Goal: Transaction & Acquisition: Purchase product/service

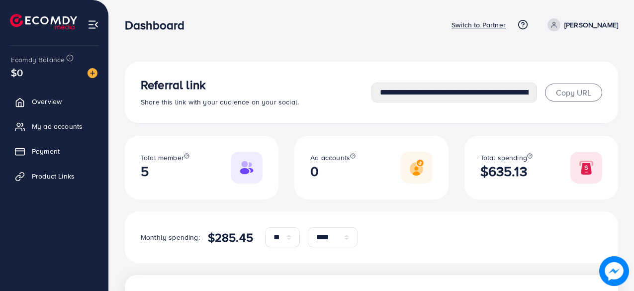
select select "**"
select select "****"
select select "**"
select select "****"
click at [505, 26] on p "Switch to Partner" at bounding box center [478, 25] width 54 height 12
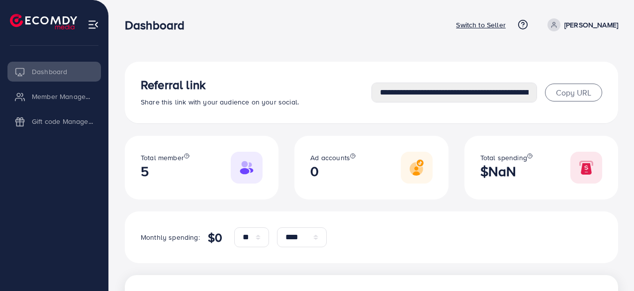
select select "**"
select select "****"
select select "**"
select select "****"
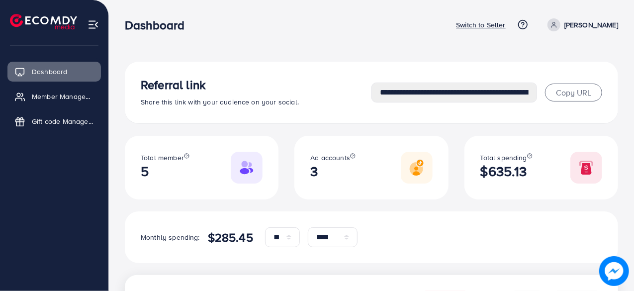
click at [497, 25] on p "Switch to Seller" at bounding box center [481, 25] width 50 height 12
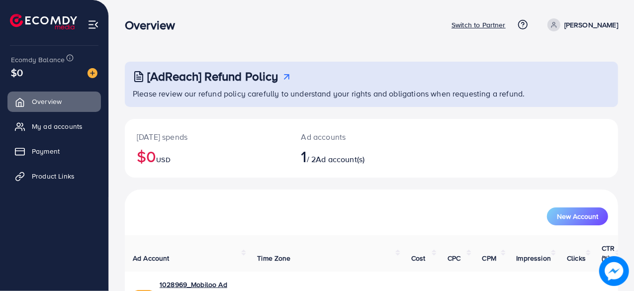
click at [180, 39] on nav "Overview Switch to Partner Help Center Contact Support Term and policy About Us…" at bounding box center [371, 24] width 493 height 35
click at [505, 24] on p "Switch to Partner" at bounding box center [478, 25] width 54 height 12
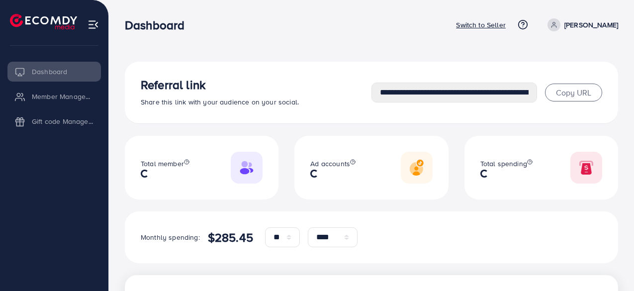
select select "**"
select select "****"
select select "**"
select select "****"
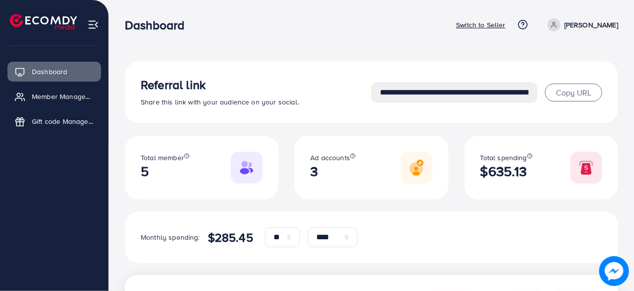
click at [501, 22] on p "Switch to Seller" at bounding box center [481, 25] width 50 height 12
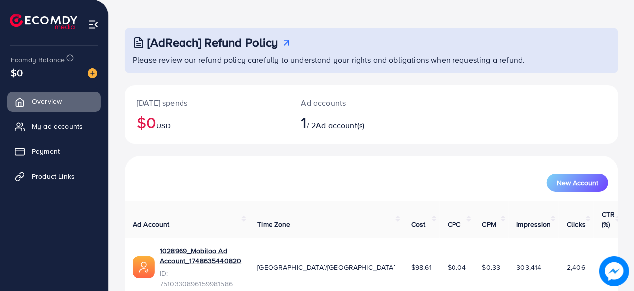
scroll to position [50, 0]
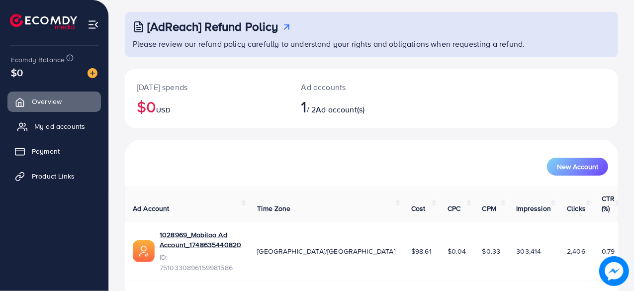
click at [55, 127] on span "My ad accounts" at bounding box center [59, 126] width 51 height 10
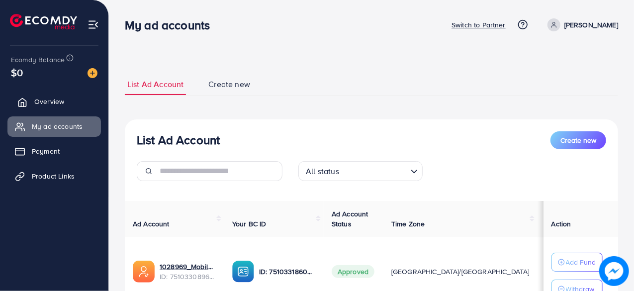
click at [41, 96] on link "Overview" at bounding box center [53, 101] width 93 height 20
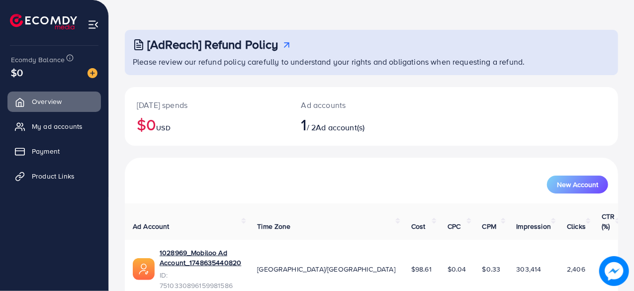
scroll to position [51, 0]
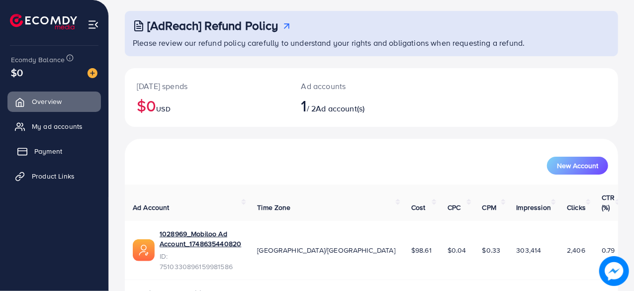
click at [66, 149] on link "Payment" at bounding box center [53, 151] width 93 height 20
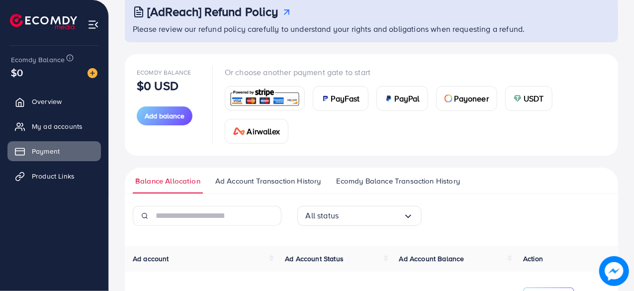
scroll to position [50, 0]
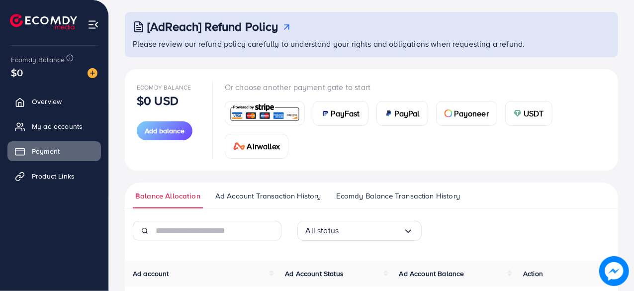
click at [271, 72] on div "Ecomdy Balance $0 USD Add balance Or choose another payment gate to start PayFa…" at bounding box center [371, 119] width 493 height 101
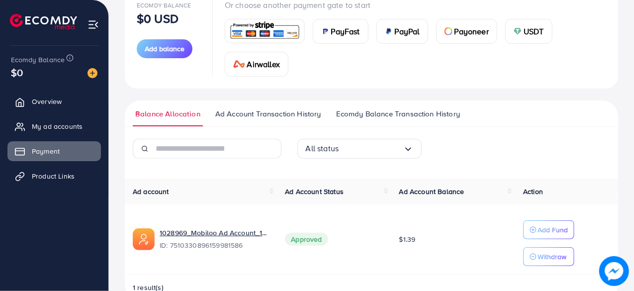
scroll to position [149, 0]
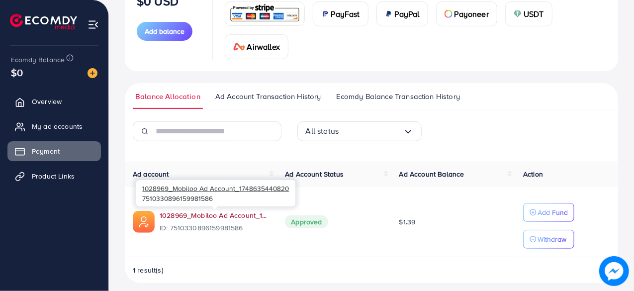
click at [185, 213] on link "1028969_Mobiloo Ad Account_1748635440820" at bounding box center [214, 215] width 109 height 10
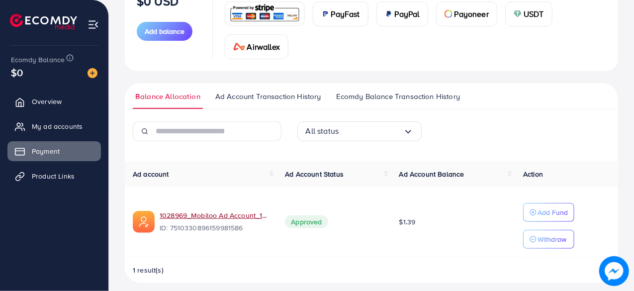
scroll to position [99, 0]
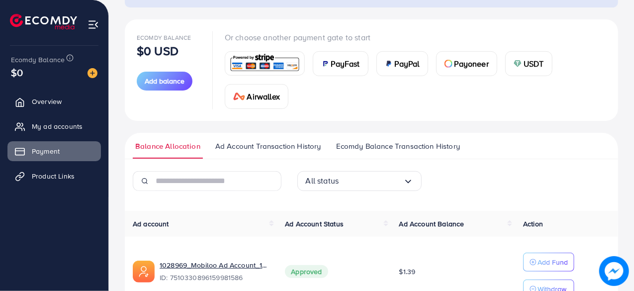
drag, startPoint x: 633, startPoint y: 100, endPoint x: 632, endPoint y: 108, distance: 8.5
click at [632, 108] on div "[AdReach] Refund Policy Please review our refund policy carefully to understand…" at bounding box center [371, 125] width 525 height 448
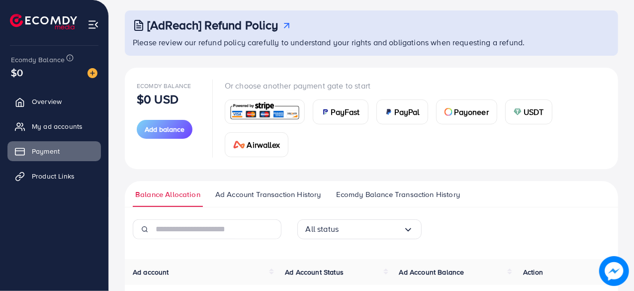
scroll to position [0, 0]
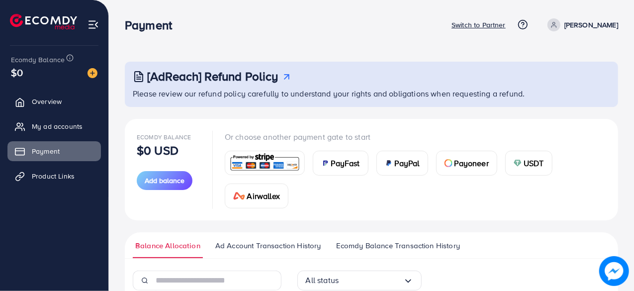
drag, startPoint x: 131, startPoint y: 66, endPoint x: 535, endPoint y: 101, distance: 405.6
click at [535, 101] on div "[AdReach] Refund Policy Please review our refund policy carefully to understand…" at bounding box center [371, 84] width 493 height 45
click at [347, 110] on div "[AdReach] Refund Policy Please review our refund policy carefully to understand…" at bounding box center [371, 247] width 493 height 370
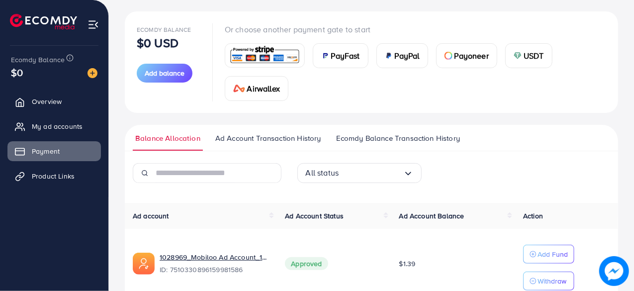
scroll to position [113, 0]
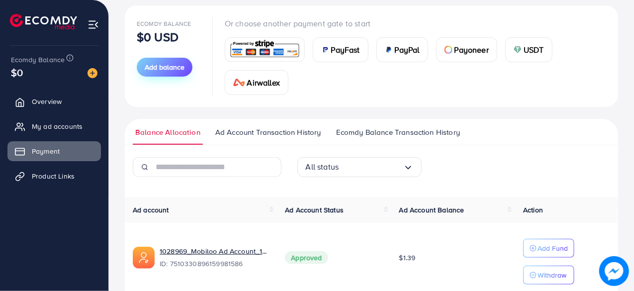
click at [164, 70] on span "Add balance" at bounding box center [165, 67] width 40 height 10
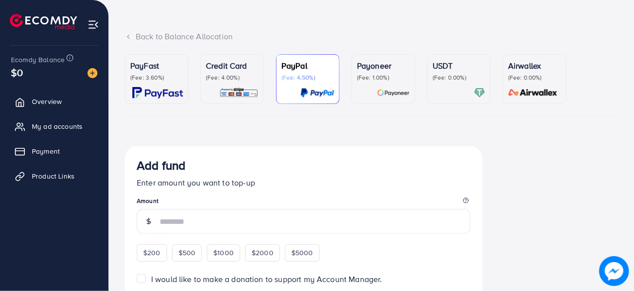
scroll to position [199, 0]
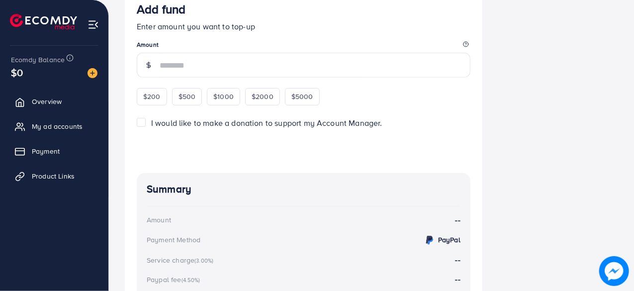
click at [154, 105] on form "Add fund Enter amount you want to top-up Amount $200 $500 $1000 $2000 $5000 I w…" at bounding box center [303, 81] width 333 height 159
click at [154, 102] on div "$200" at bounding box center [152, 96] width 30 height 17
type input "***"
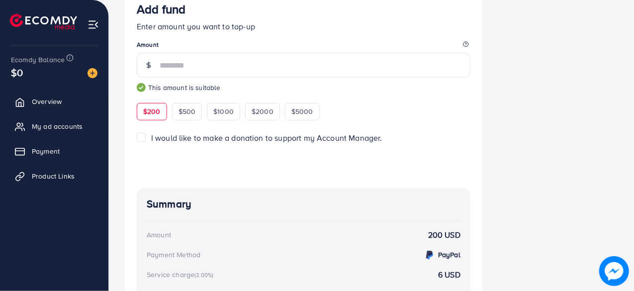
click at [154, 111] on span "$200" at bounding box center [151, 111] width 17 height 10
drag, startPoint x: 192, startPoint y: 68, endPoint x: 141, endPoint y: 56, distance: 52.1
click at [141, 56] on div "***" at bounding box center [303, 65] width 333 height 25
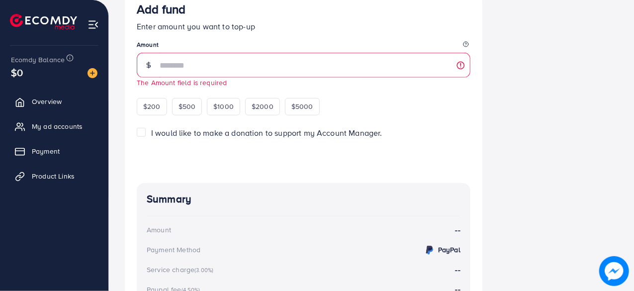
click at [396, 98] on div "Add fund Enter amount you want to top-up Amount The Amount field is required $2…" at bounding box center [303, 58] width 333 height 113
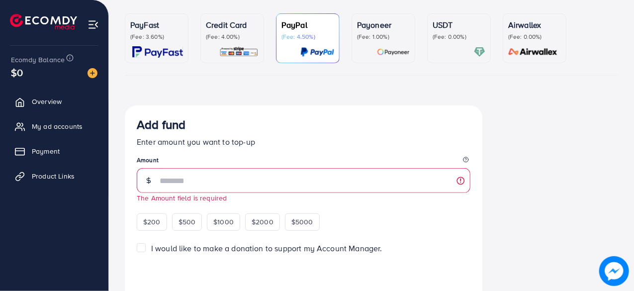
scroll to position [99, 0]
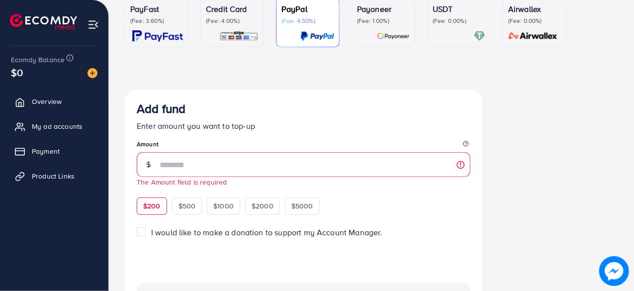
click at [148, 210] on div "$200" at bounding box center [152, 205] width 30 height 17
type input "***"
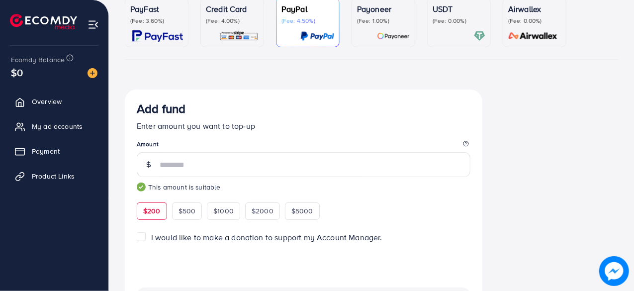
click at [165, 42] on img at bounding box center [157, 35] width 51 height 11
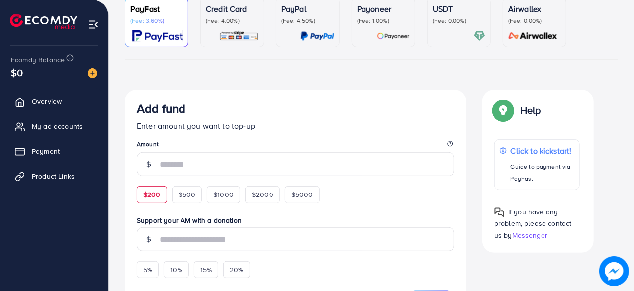
click at [160, 199] on div "$200" at bounding box center [152, 194] width 30 height 17
type input "***"
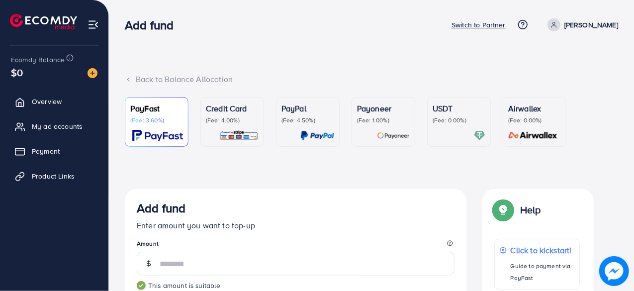
click at [232, 122] on p "(Fee: 4.00%)" at bounding box center [232, 120] width 53 height 8
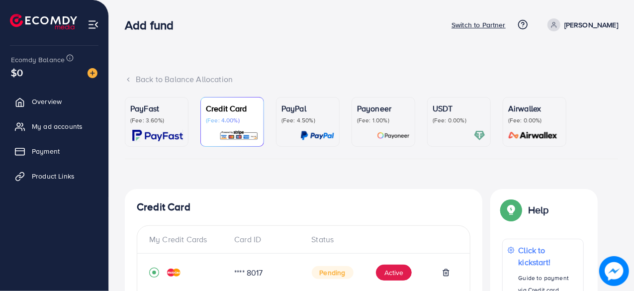
click at [171, 127] on div "PayFast (Fee: 3.60%)" at bounding box center [156, 121] width 53 height 39
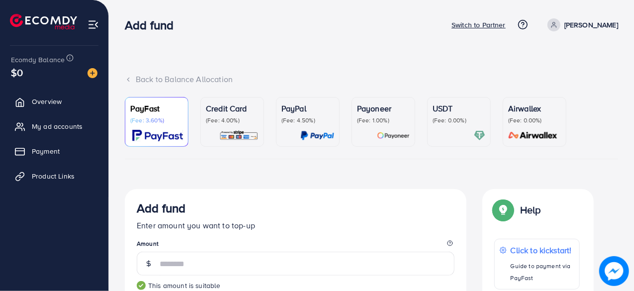
click at [222, 129] on div "Credit Card (Fee: 4.00%)" at bounding box center [232, 121] width 53 height 39
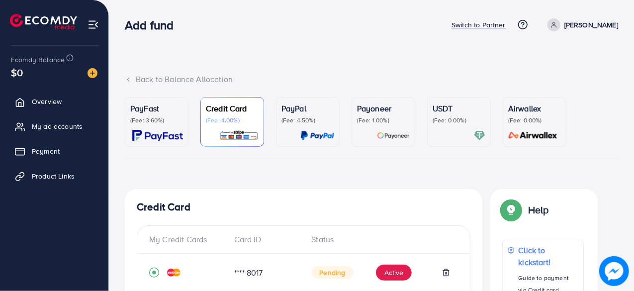
click at [175, 127] on div "PayFast (Fee: 3.60%)" at bounding box center [156, 121] width 53 height 39
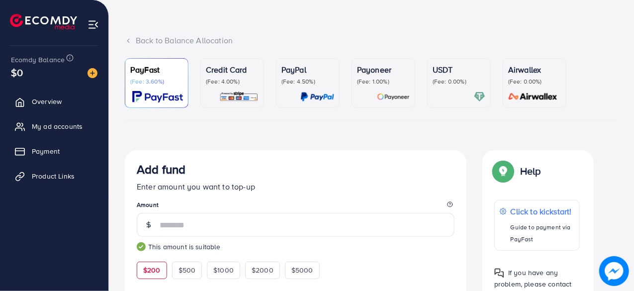
scroll to position [99, 0]
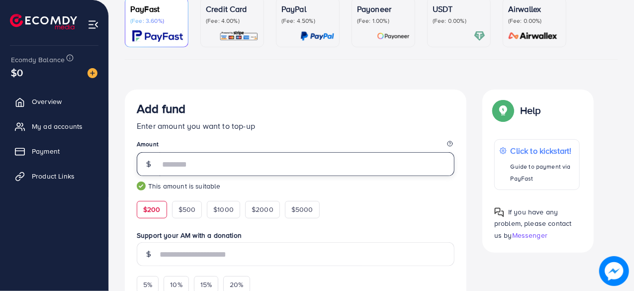
drag, startPoint x: 214, startPoint y: 163, endPoint x: 156, endPoint y: 163, distance: 58.6
click at [156, 162] on div "***" at bounding box center [296, 164] width 318 height 24
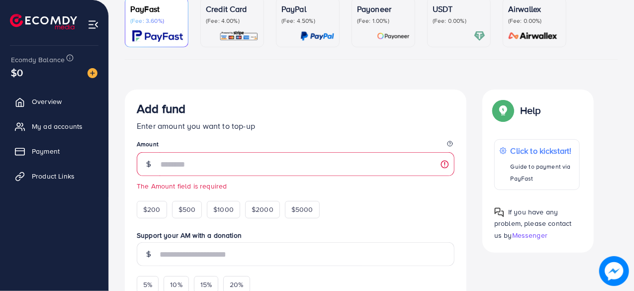
click at [268, 51] on ul "PayFast (Fee: 3.60%) Credit Card (Fee: 4.00%) PayPal (Fee: 4.50%) Payoneer (Fee…" at bounding box center [371, 29] width 493 height 62
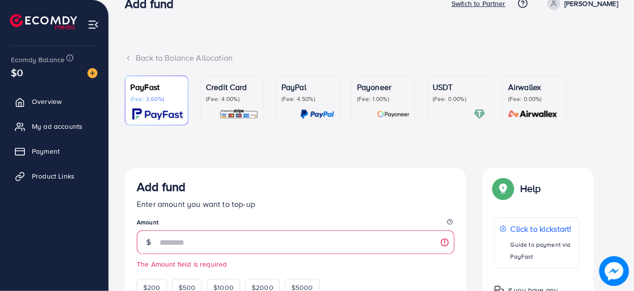
scroll to position [0, 0]
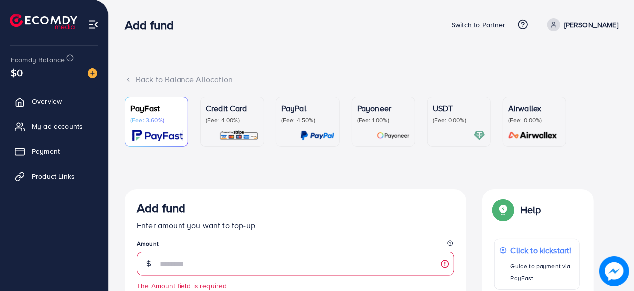
drag, startPoint x: 177, startPoint y: 25, endPoint x: 124, endPoint y: 31, distance: 53.0
click at [124, 31] on div "Add fund" at bounding box center [153, 25] width 73 height 14
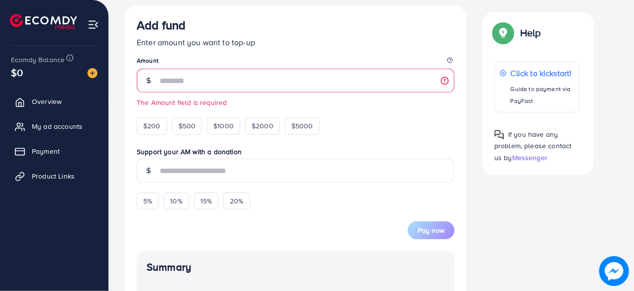
scroll to position [199, 0]
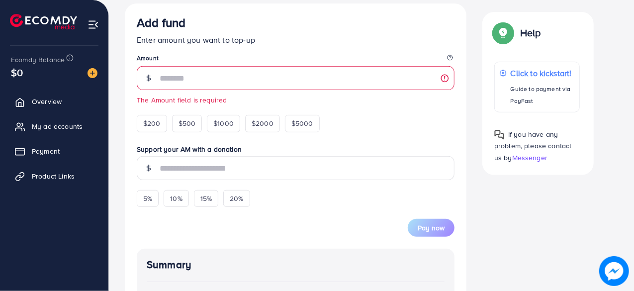
scroll to position [348, 0]
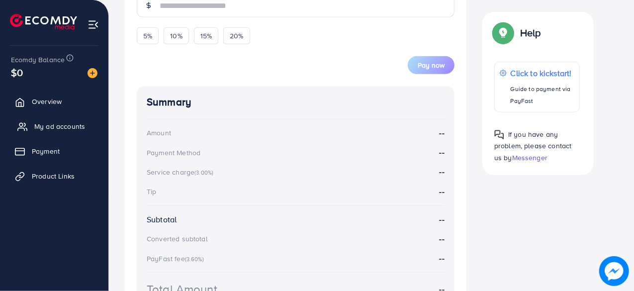
click at [66, 126] on span "My ad accounts" at bounding box center [59, 126] width 51 height 10
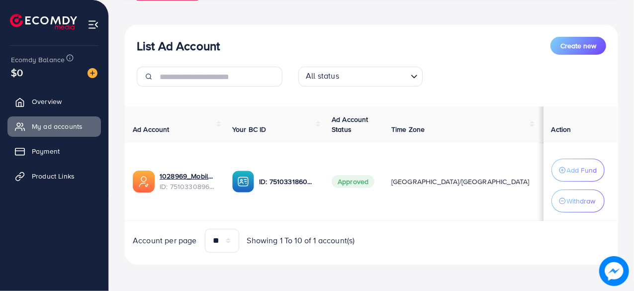
scroll to position [99, 0]
click at [46, 177] on span "Product Links" at bounding box center [55, 176] width 43 height 10
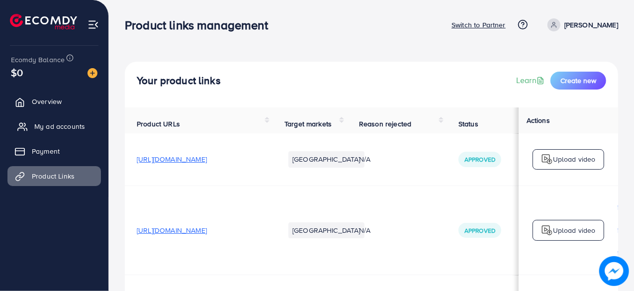
click at [71, 122] on span "My ad accounts" at bounding box center [59, 126] width 51 height 10
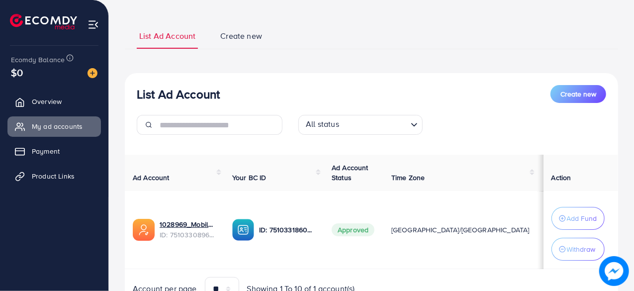
scroll to position [99, 0]
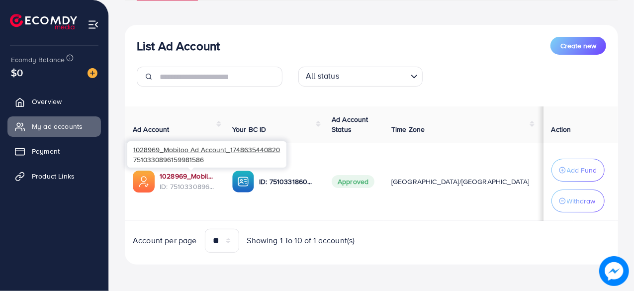
click at [187, 177] on link "1028969_Mobiloo Ad Account_1748635440820" at bounding box center [188, 176] width 57 height 10
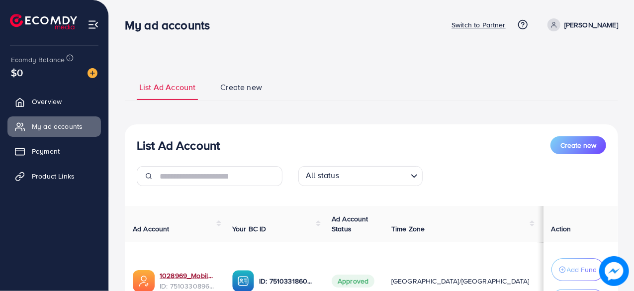
scroll to position [50, 0]
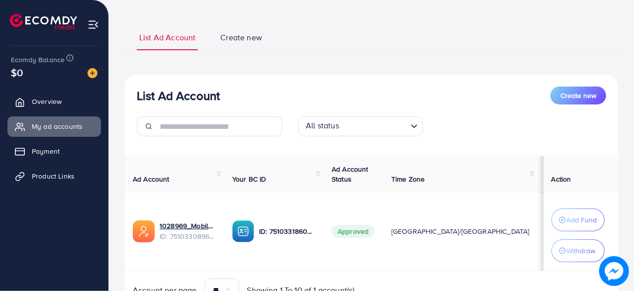
click at [251, 36] on span "Create new" at bounding box center [241, 37] width 42 height 11
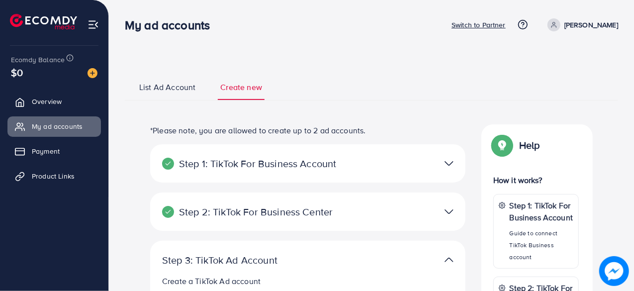
click at [170, 86] on span "List Ad Account" at bounding box center [167, 87] width 56 height 11
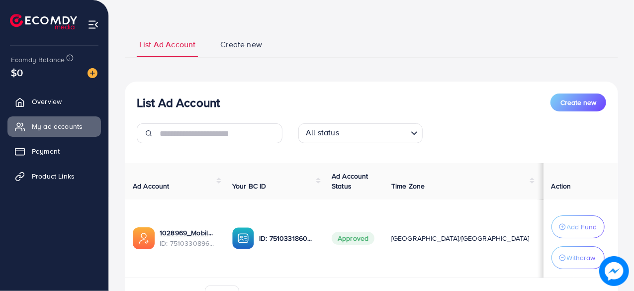
scroll to position [99, 0]
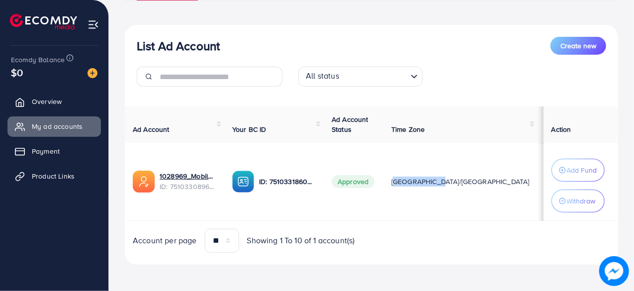
drag, startPoint x: 403, startPoint y: 182, endPoint x: 449, endPoint y: 187, distance: 46.5
click at [449, 187] on td "[GEOGRAPHIC_DATA]/[GEOGRAPHIC_DATA]" at bounding box center [460, 182] width 154 height 78
drag, startPoint x: 437, startPoint y: 180, endPoint x: 397, endPoint y: 179, distance: 40.8
click at [397, 179] on td "[GEOGRAPHIC_DATA]/[GEOGRAPHIC_DATA]" at bounding box center [460, 182] width 154 height 78
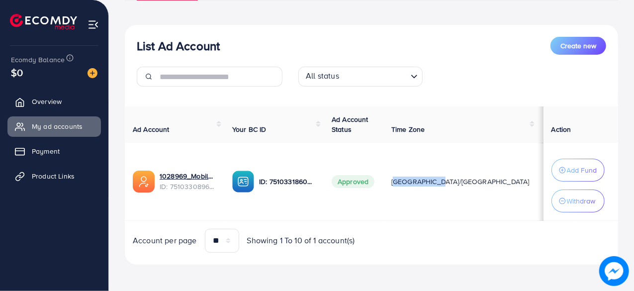
click at [397, 179] on td "[GEOGRAPHIC_DATA]/[GEOGRAPHIC_DATA]" at bounding box center [460, 182] width 154 height 78
drag, startPoint x: 398, startPoint y: 178, endPoint x: 451, endPoint y: 187, distance: 53.8
click at [451, 187] on td "[GEOGRAPHIC_DATA]/[GEOGRAPHIC_DATA]" at bounding box center [460, 182] width 154 height 78
click at [365, 198] on td "Approved" at bounding box center [354, 182] width 60 height 78
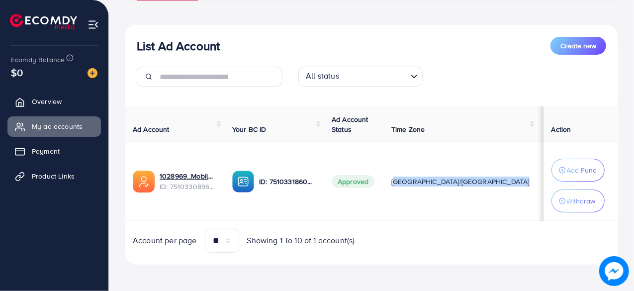
drag, startPoint x: 404, startPoint y: 179, endPoint x: 461, endPoint y: 180, distance: 57.2
click at [461, 180] on tr "1028969_Mobiloo Ad Account_1748635440820 ID: 7510330896159981586 ID: 7510331860…" at bounding box center [408, 182] width 566 height 78
click at [445, 193] on td "[GEOGRAPHIC_DATA]/[GEOGRAPHIC_DATA]" at bounding box center [460, 182] width 154 height 78
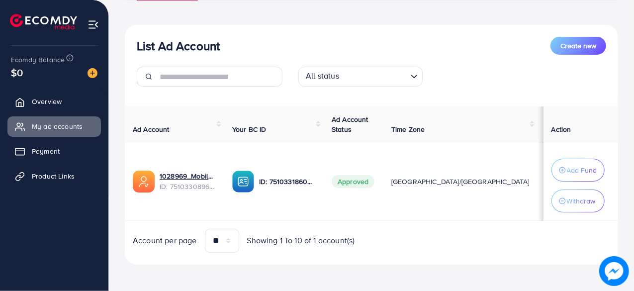
drag, startPoint x: 482, startPoint y: 125, endPoint x: 455, endPoint y: 134, distance: 28.1
click at [537, 134] on th "Cost" at bounding box center [555, 124] width 36 height 36
click at [486, 81] on div "All status Loading..." at bounding box center [371, 81] width 485 height 28
